Goal: Book appointment/travel/reservation

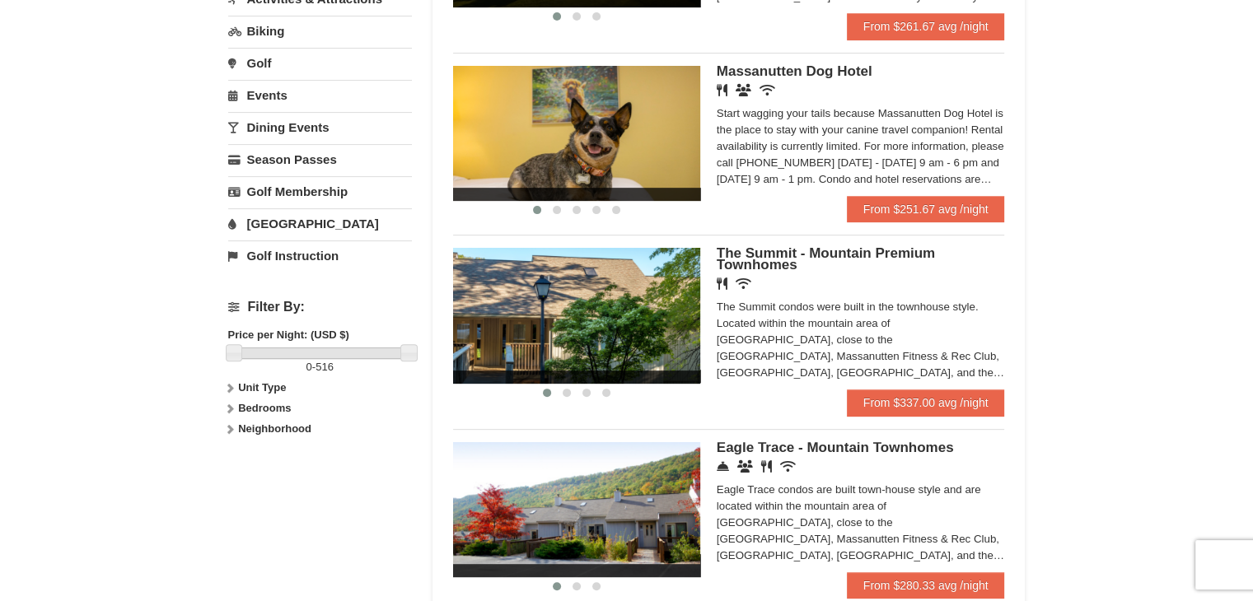
scroll to position [494, 0]
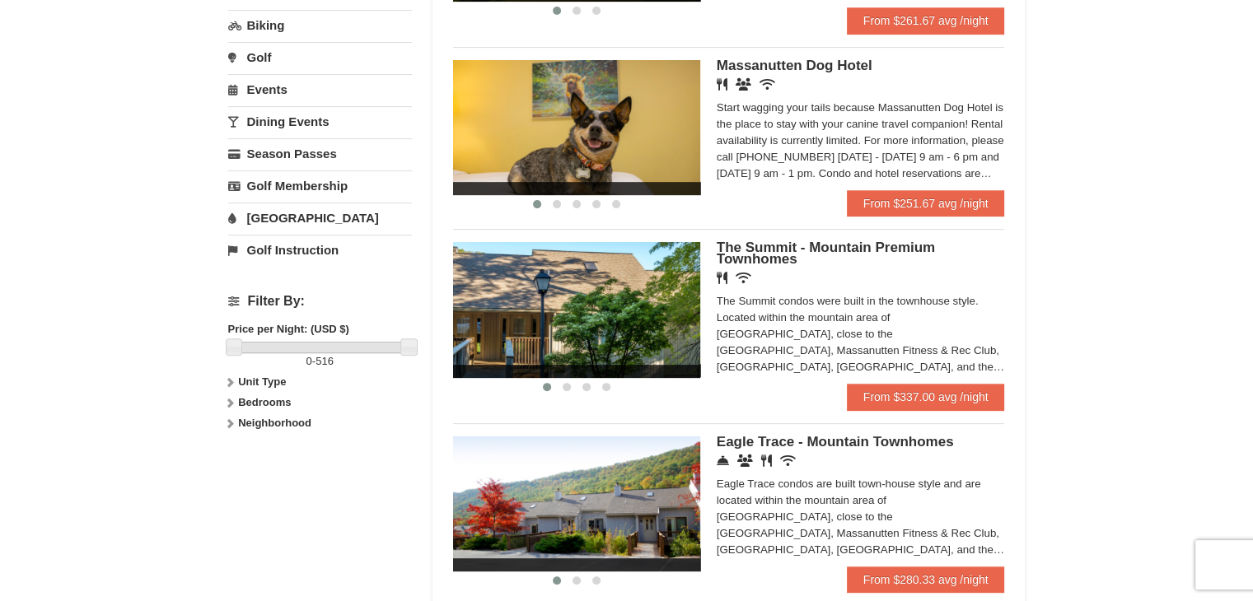
click at [969, 370] on div "The Summit condos were built in the townhouse style. Located within the mountai…" at bounding box center [861, 334] width 288 height 82
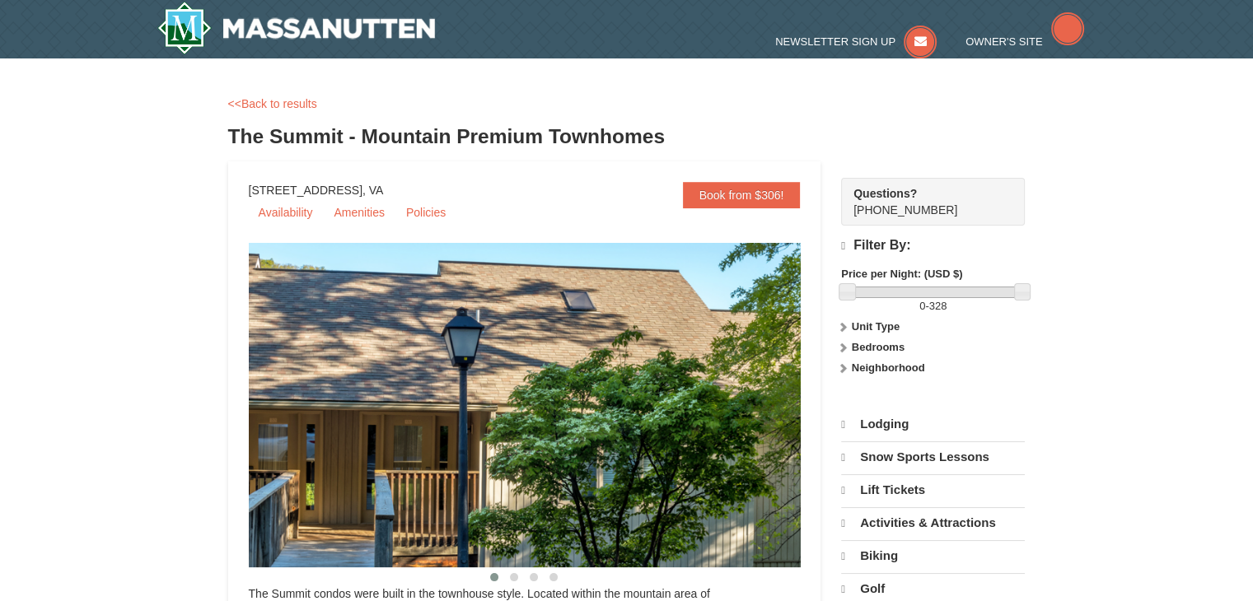
select select "10"
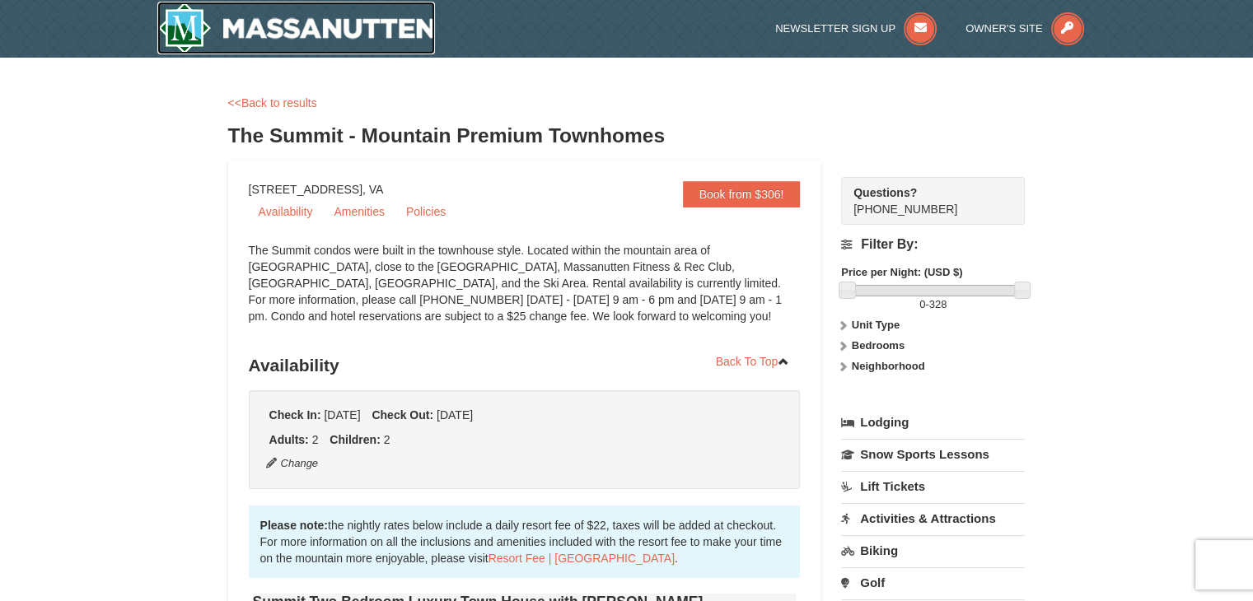
click at [276, 17] on img at bounding box center [296, 28] width 278 height 53
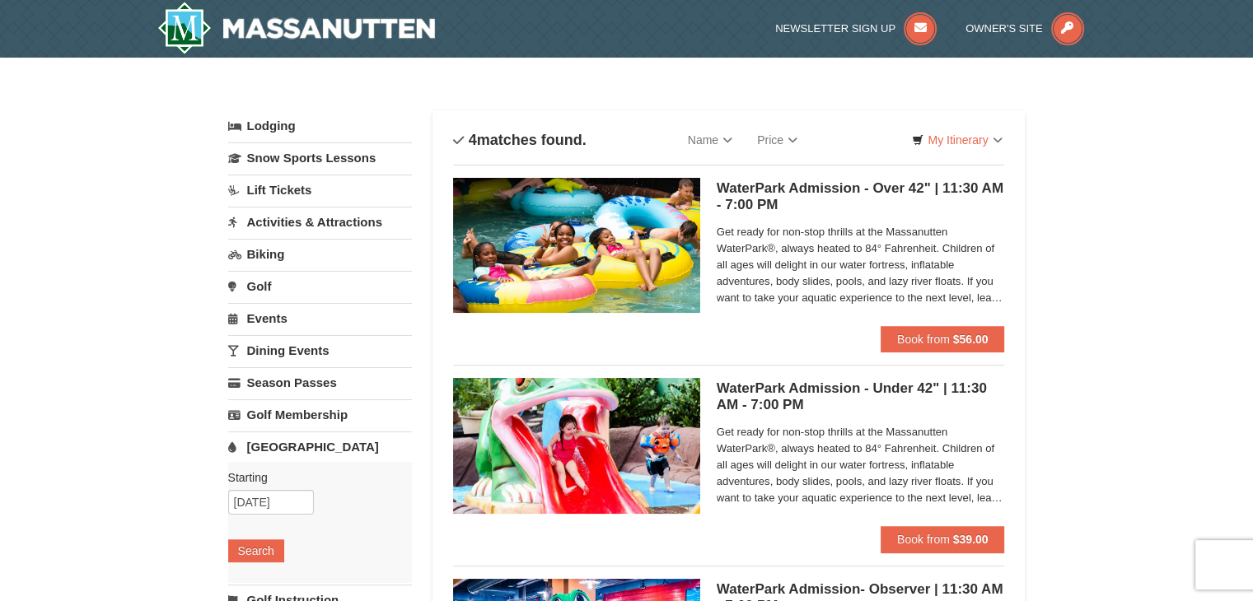
click at [269, 221] on link "Activities & Attractions" at bounding box center [320, 222] width 184 height 30
